Goal: Navigation & Orientation: Find specific page/section

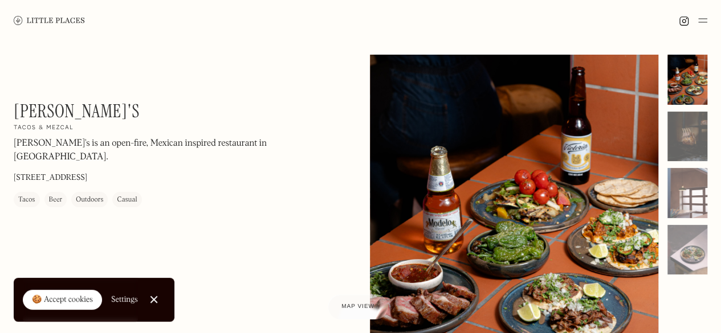
click at [701, 15] on img at bounding box center [702, 21] width 9 height 14
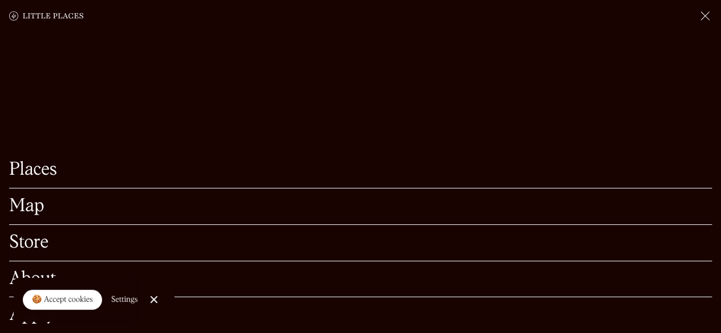
click at [39, 198] on link "Map" at bounding box center [360, 207] width 703 height 18
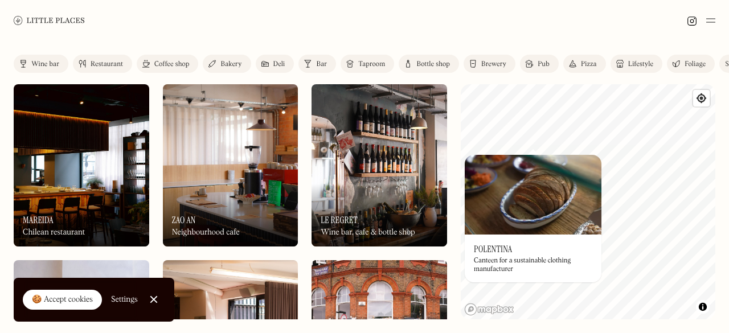
click at [541, 200] on div "© Mapbox © OpenStreetMap Improve this map On Our Radar Polentina Canteen for a …" at bounding box center [588, 201] width 255 height 235
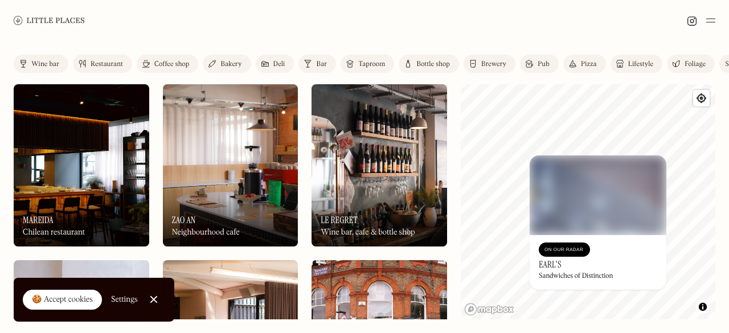
click at [602, 333] on html "Places Map Store About Apply 🍪 Accept cookies Settings Close Cookie Popup Close…" at bounding box center [364, 166] width 729 height 333
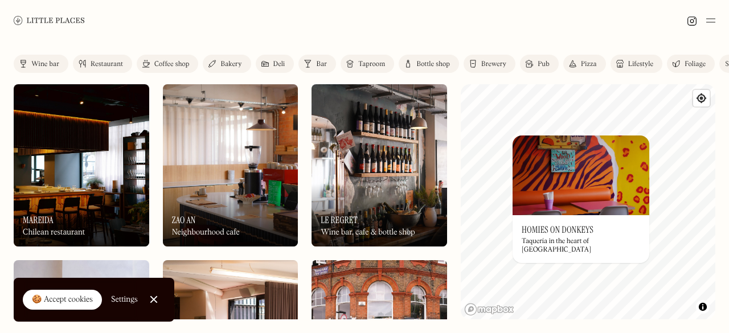
click at [557, 230] on h3 "Homies on Donkeys" at bounding box center [558, 230] width 72 height 11
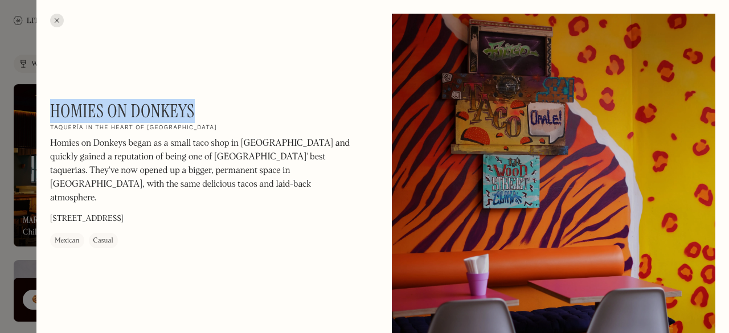
drag, startPoint x: 193, startPoint y: 111, endPoint x: 52, endPoint y: 106, distance: 140.8
click at [52, 106] on h1 "Homies on Donkeys" at bounding box center [122, 111] width 145 height 22
copy h1 "Homies on Donkeys"
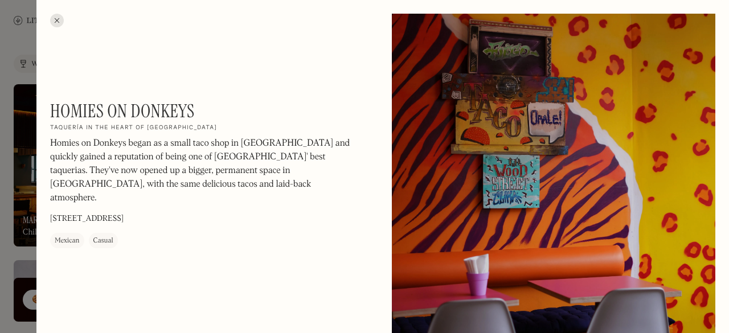
click at [58, 20] on div at bounding box center [57, 21] width 14 height 14
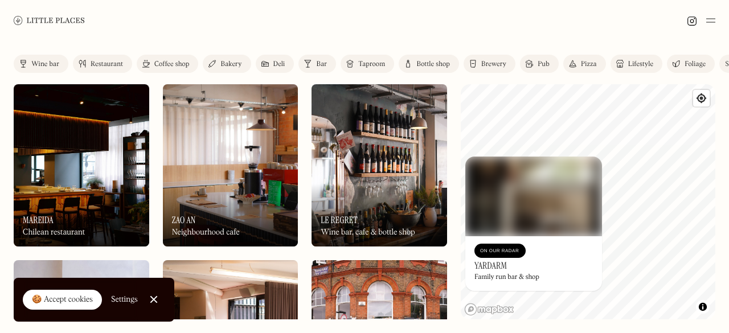
click at [519, 275] on div "Family run bar & shop" at bounding box center [507, 278] width 65 height 8
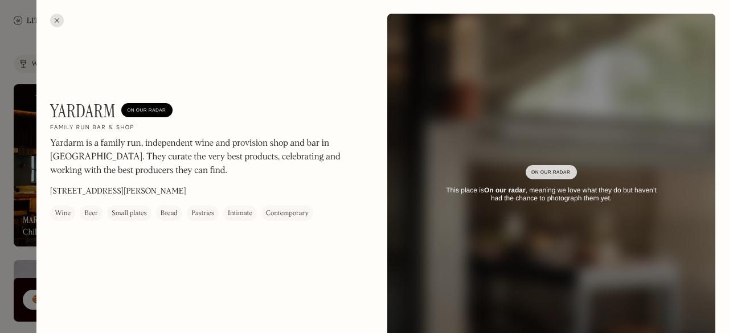
click at [86, 111] on h1 "Yardarm" at bounding box center [83, 111] width 66 height 22
click at [86, 110] on h1 "Yardarm" at bounding box center [83, 111] width 66 height 22
click at [58, 20] on div at bounding box center [57, 21] width 14 height 14
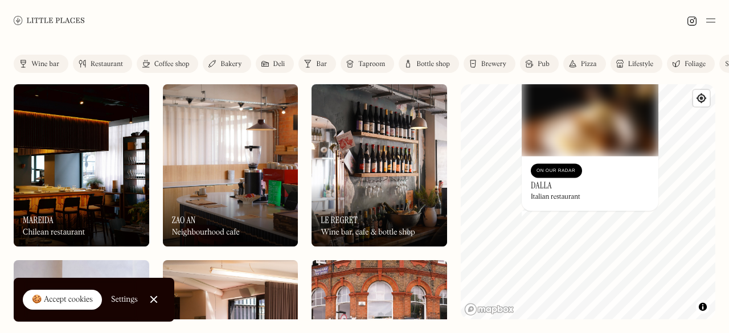
click at [545, 186] on h3 "Dalla" at bounding box center [541, 185] width 21 height 11
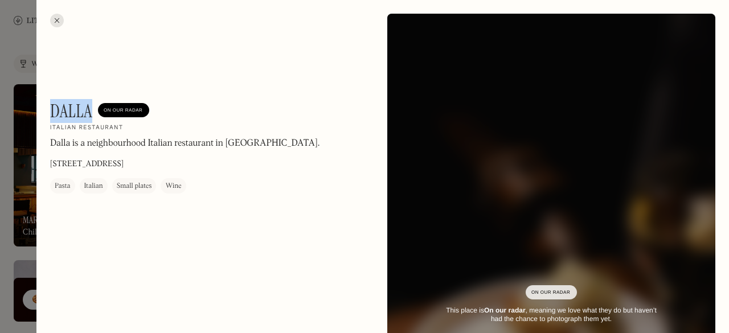
drag, startPoint x: 58, startPoint y: 115, endPoint x: 89, endPoint y: 116, distance: 30.8
click at [89, 116] on h1 "Dalla" at bounding box center [71, 111] width 42 height 22
click at [56, 21] on div at bounding box center [57, 21] width 14 height 14
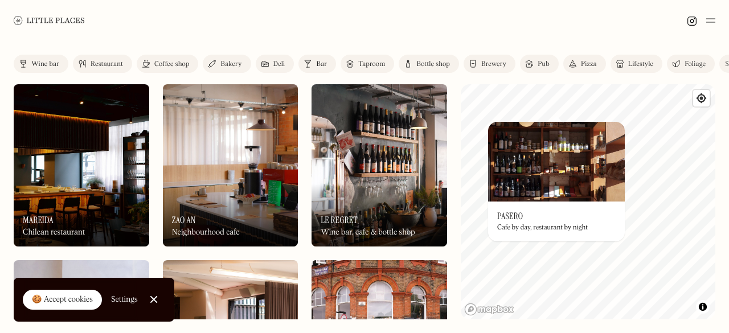
click at [537, 208] on div "On Our Radar Pasero Cafe by day, restaurant by night" at bounding box center [556, 222] width 137 height 40
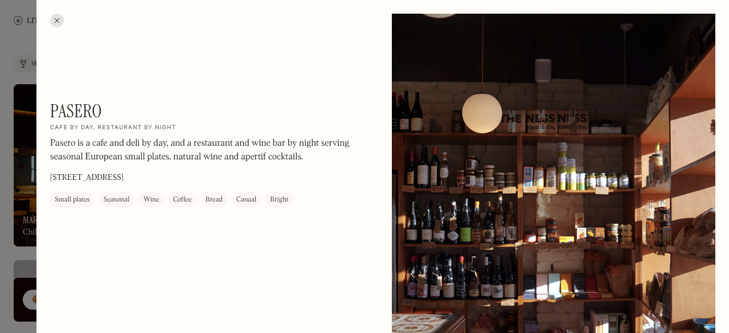
click at [74, 112] on h1 "Pasero" at bounding box center [76, 111] width 52 height 22
click at [57, 19] on div at bounding box center [57, 21] width 14 height 14
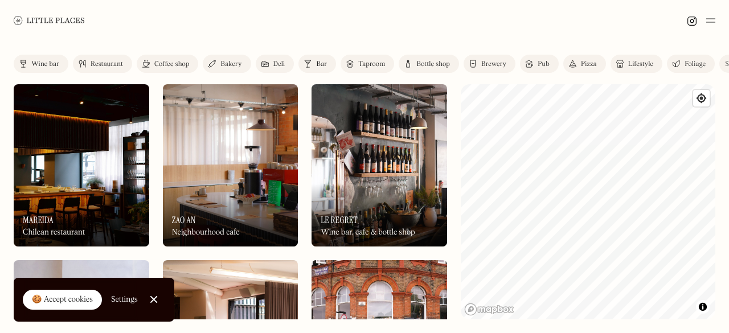
click at [729, 231] on div "Label Wine bar Restaurant Coffee shop Bakery Deli Bar Taproom Bottle shop Brewe…" at bounding box center [364, 187] width 729 height 292
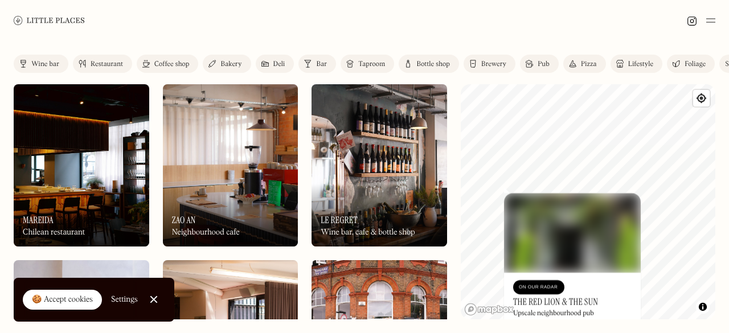
click at [558, 208] on div "© Mapbox © OpenStreetMap Improve this map On Our Radar The Red Lion & The Sun U…" at bounding box center [588, 201] width 255 height 235
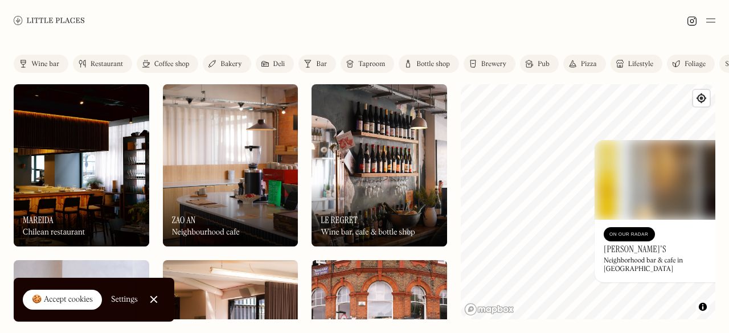
click at [646, 175] on div "© Mapbox © OpenStreetMap Improve this map On Our Radar [PERSON_NAME]'s Neighbor…" at bounding box center [588, 201] width 255 height 235
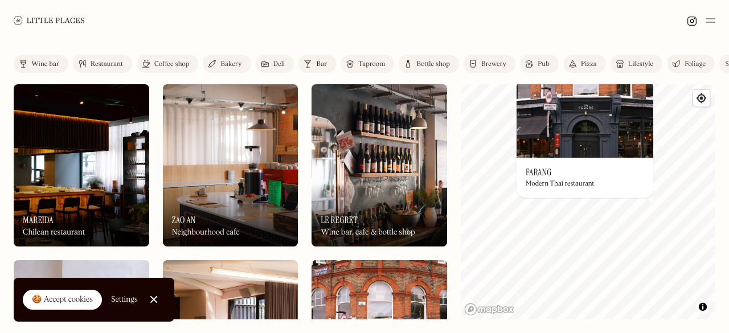
click at [313, 63] on link "Bar" at bounding box center [318, 64] width 38 height 18
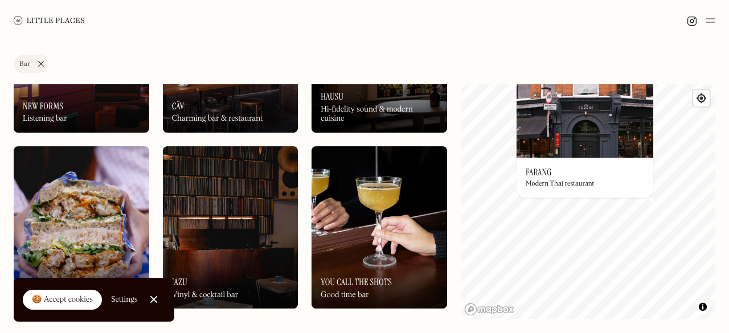
scroll to position [171, 0]
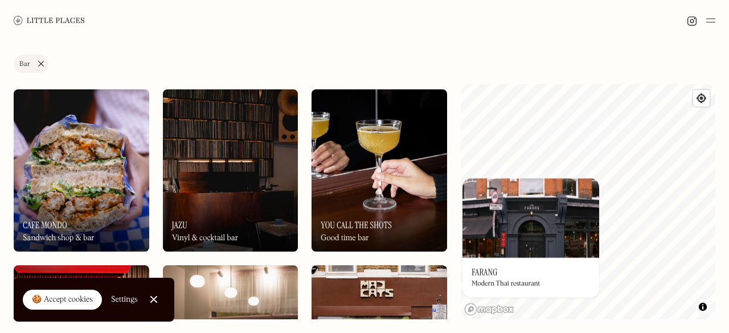
click at [583, 197] on div "© Mapbox © OpenStreetMap Improve this map On Our Radar Farang Modern Thai resta…" at bounding box center [588, 201] width 255 height 235
